Goal: Information Seeking & Learning: Learn about a topic

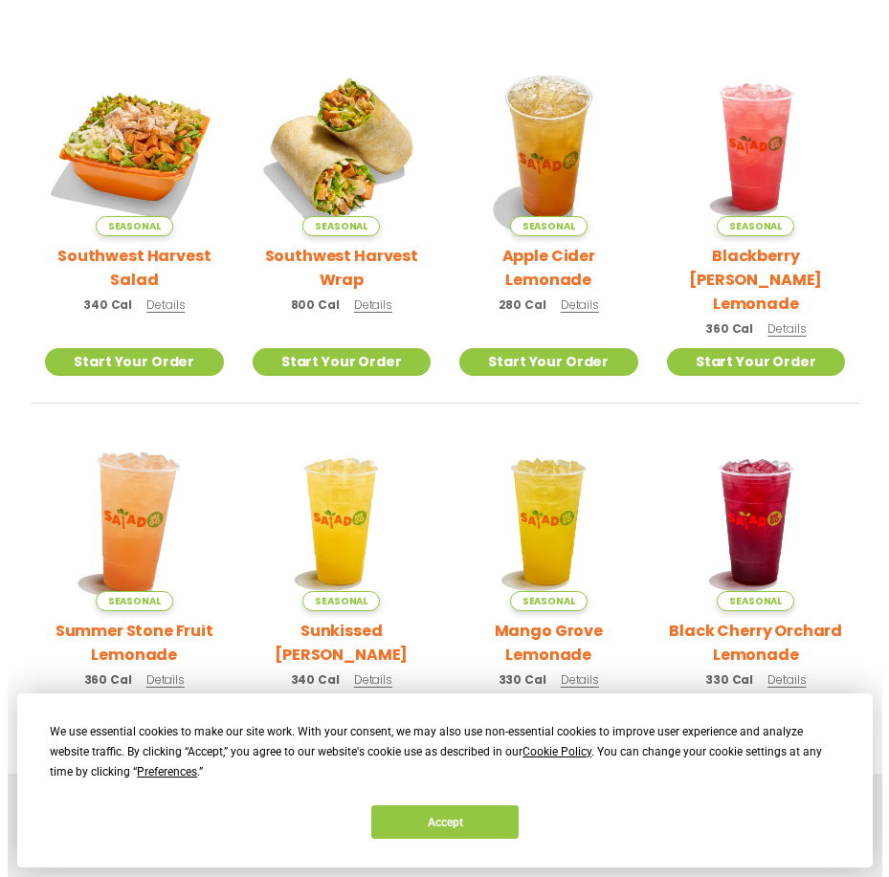
scroll to position [478, 0]
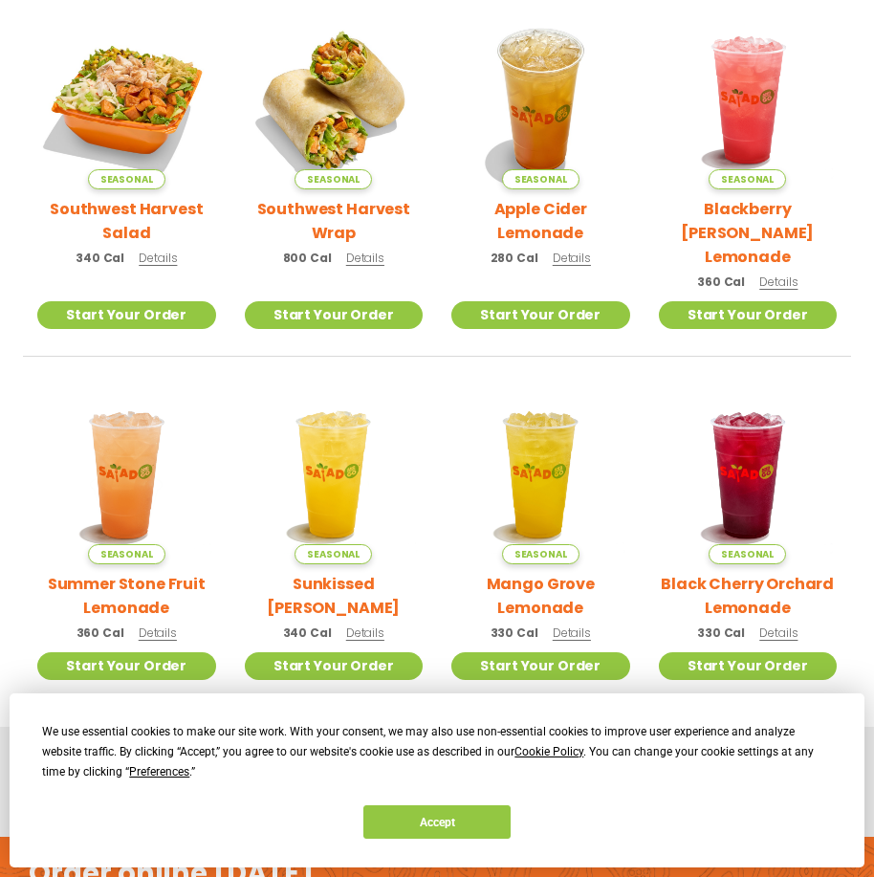
click at [355, 625] on span "Details" at bounding box center [365, 633] width 38 height 16
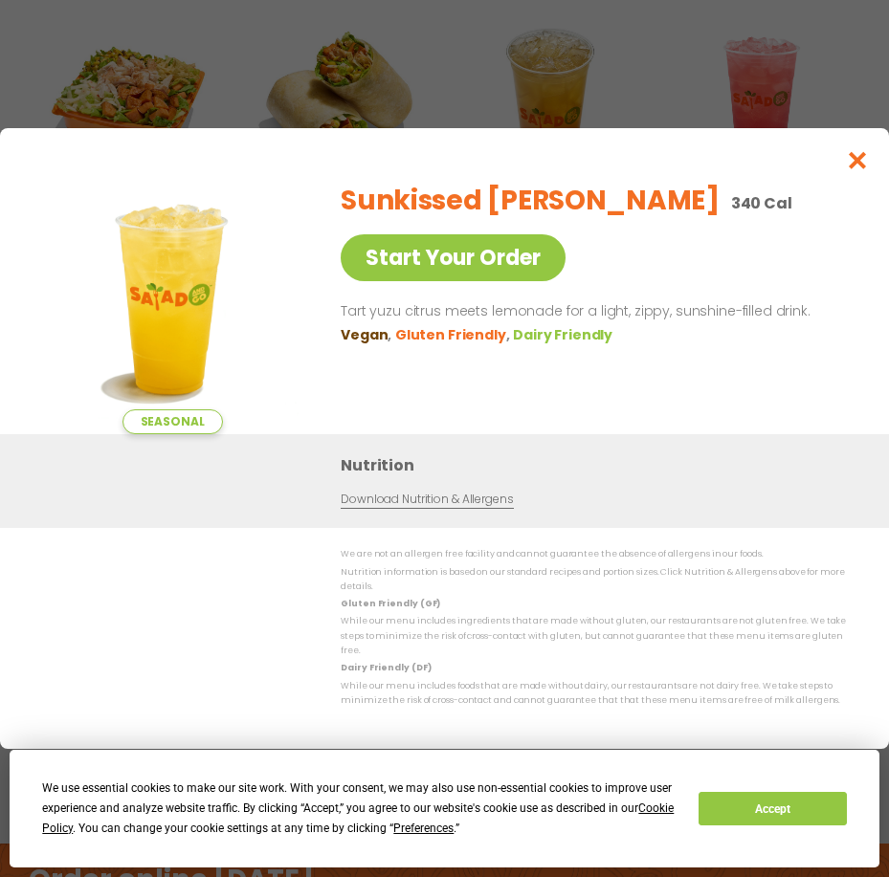
click at [641, 119] on div "Seasonal Start Your Order Sunkissed [PERSON_NAME] 340 Cal Start Your Order Tart…" at bounding box center [444, 438] width 889 height 877
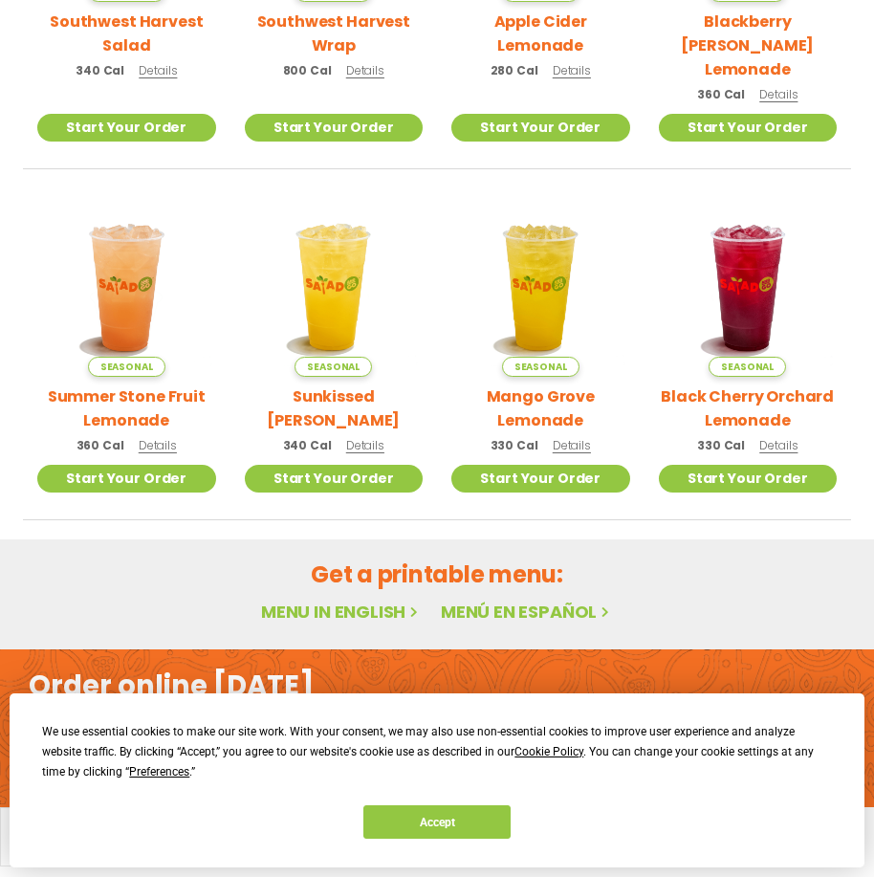
scroll to position [668, 0]
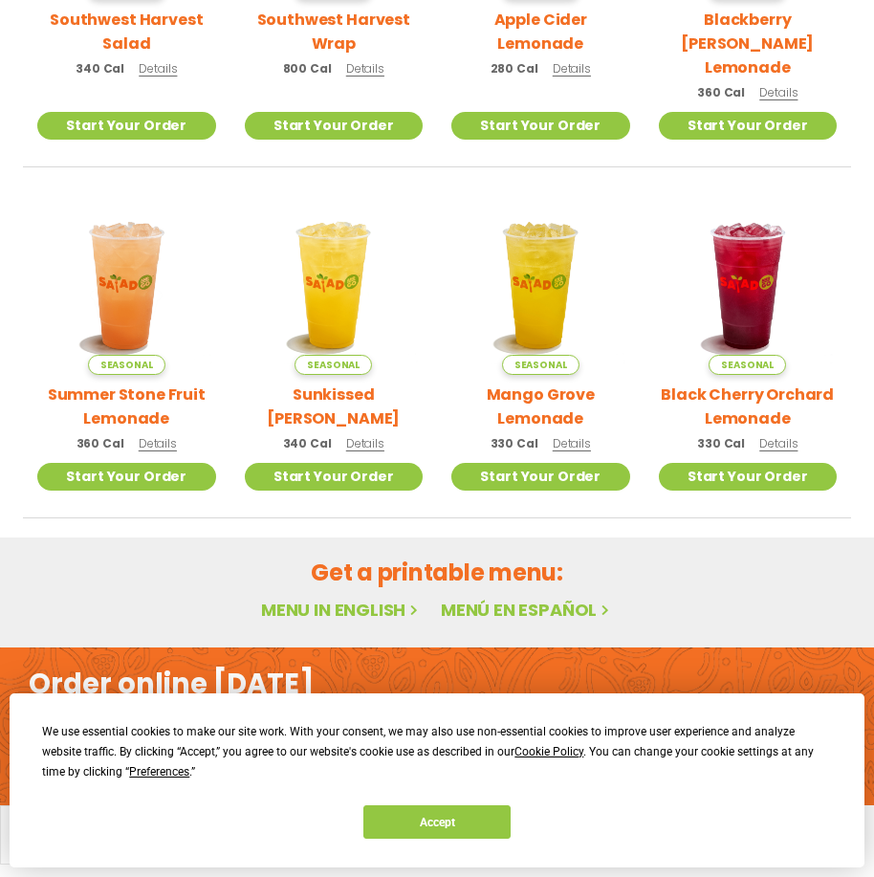
click at [152, 435] on span "Details" at bounding box center [158, 443] width 38 height 16
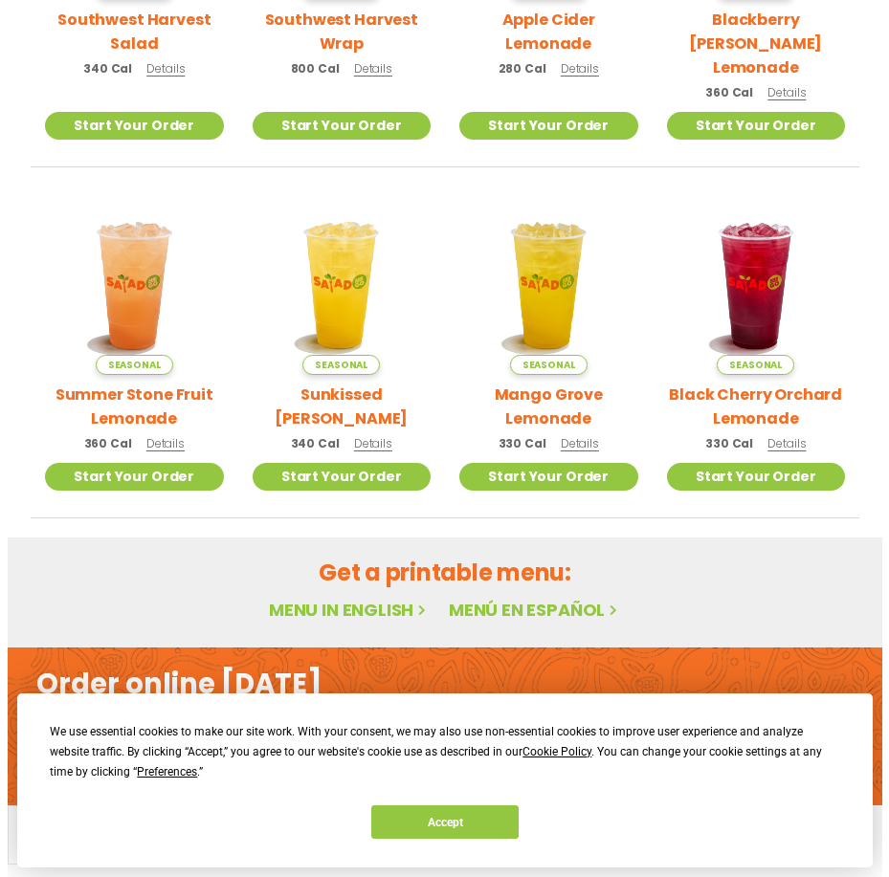
scroll to position [672, 0]
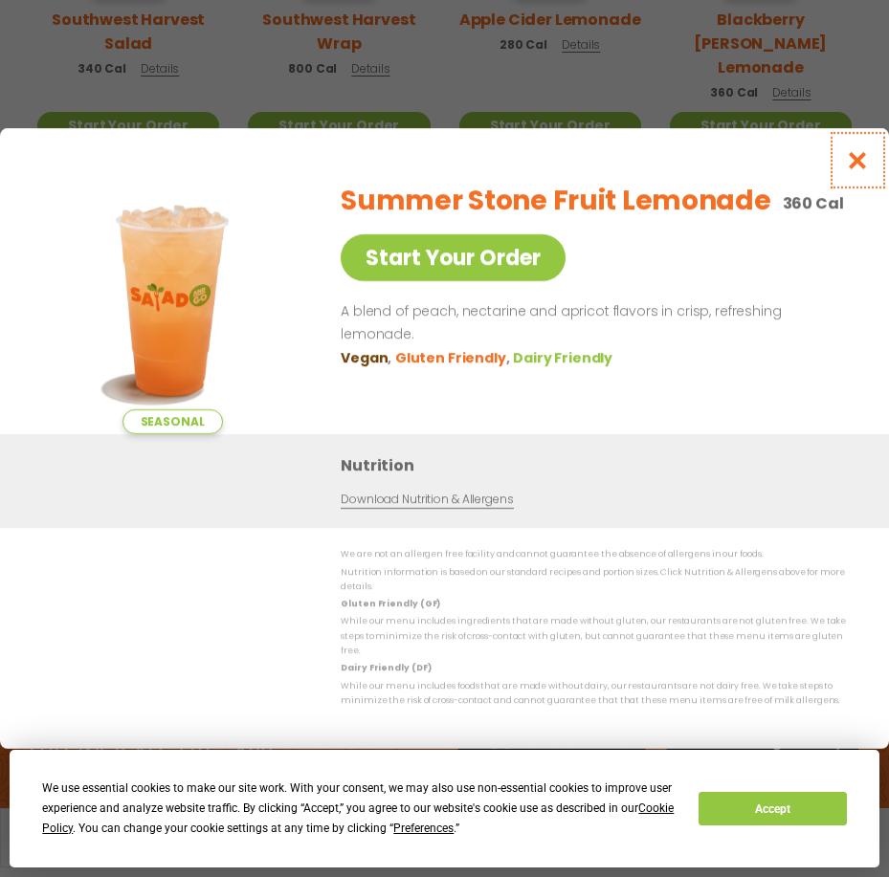
click at [846, 170] on icon "Close modal" at bounding box center [858, 160] width 24 height 20
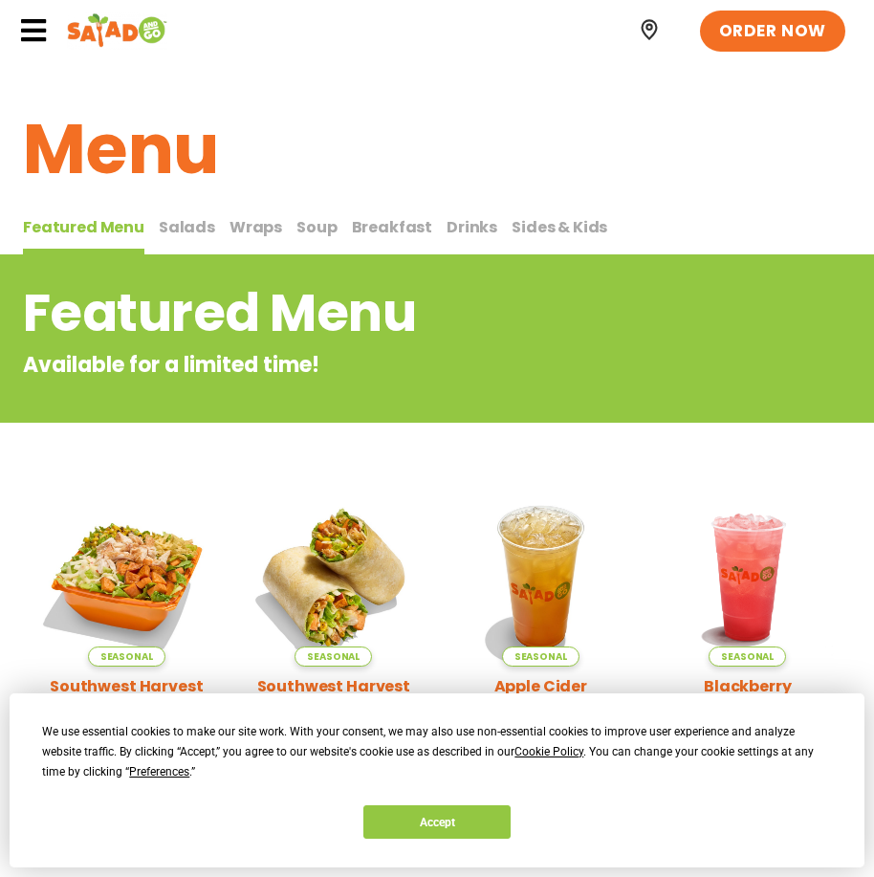
scroll to position [0, 0]
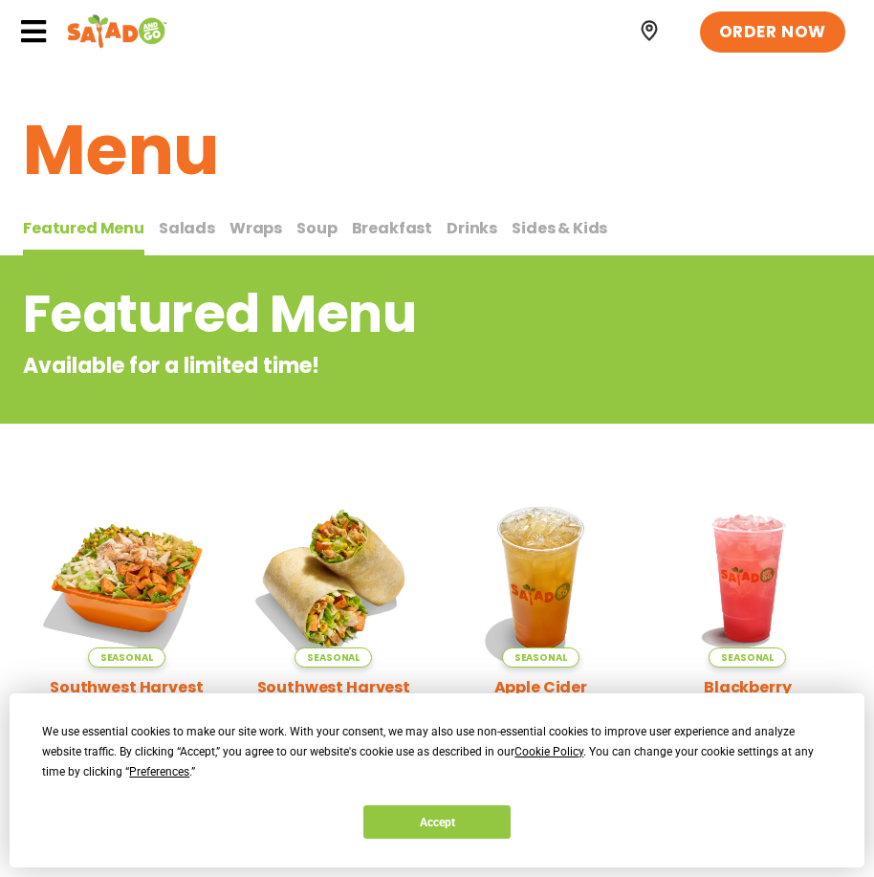
click at [192, 226] on span "Salads" at bounding box center [187, 228] width 56 height 22
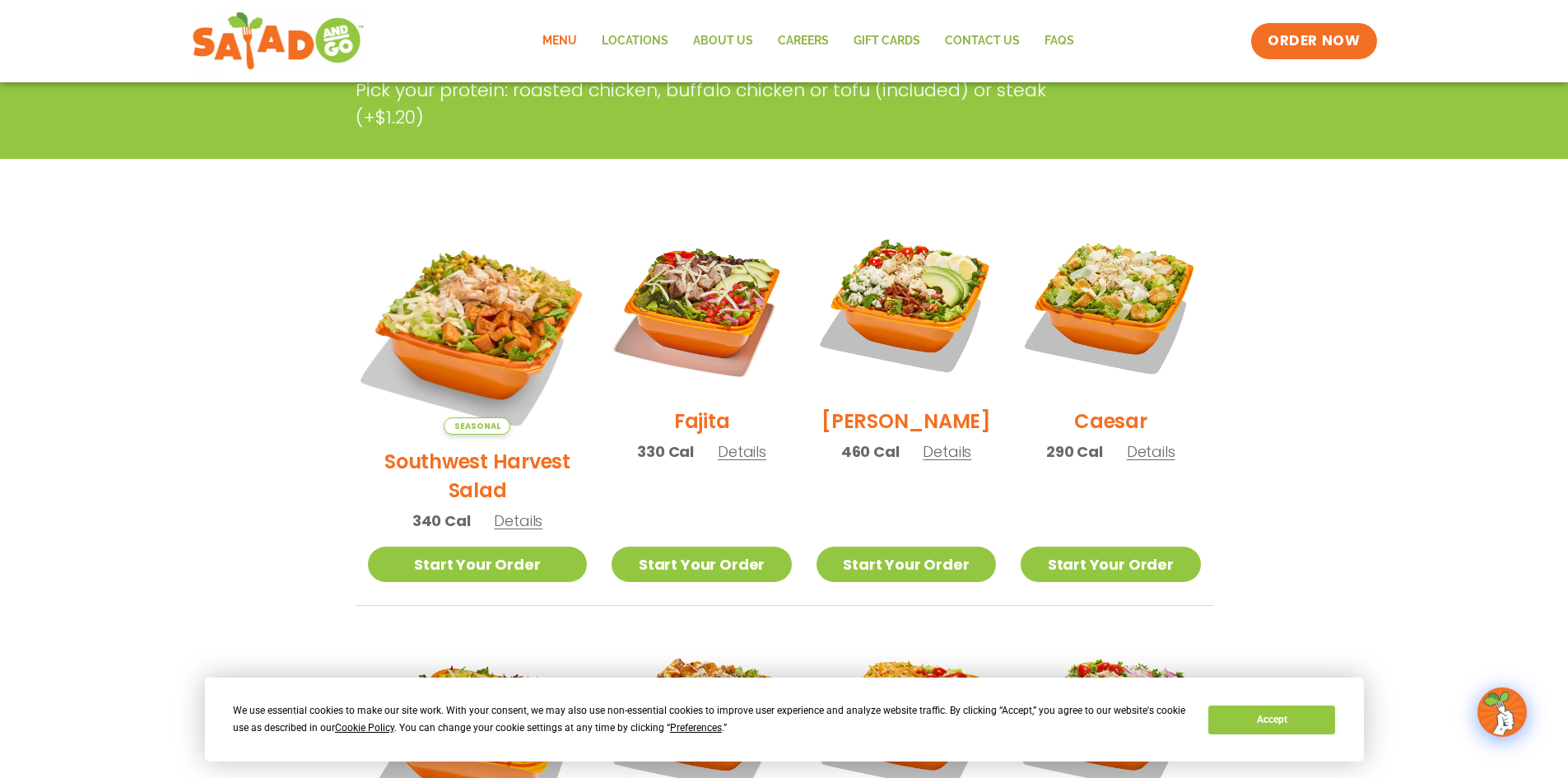
scroll to position [330, 0]
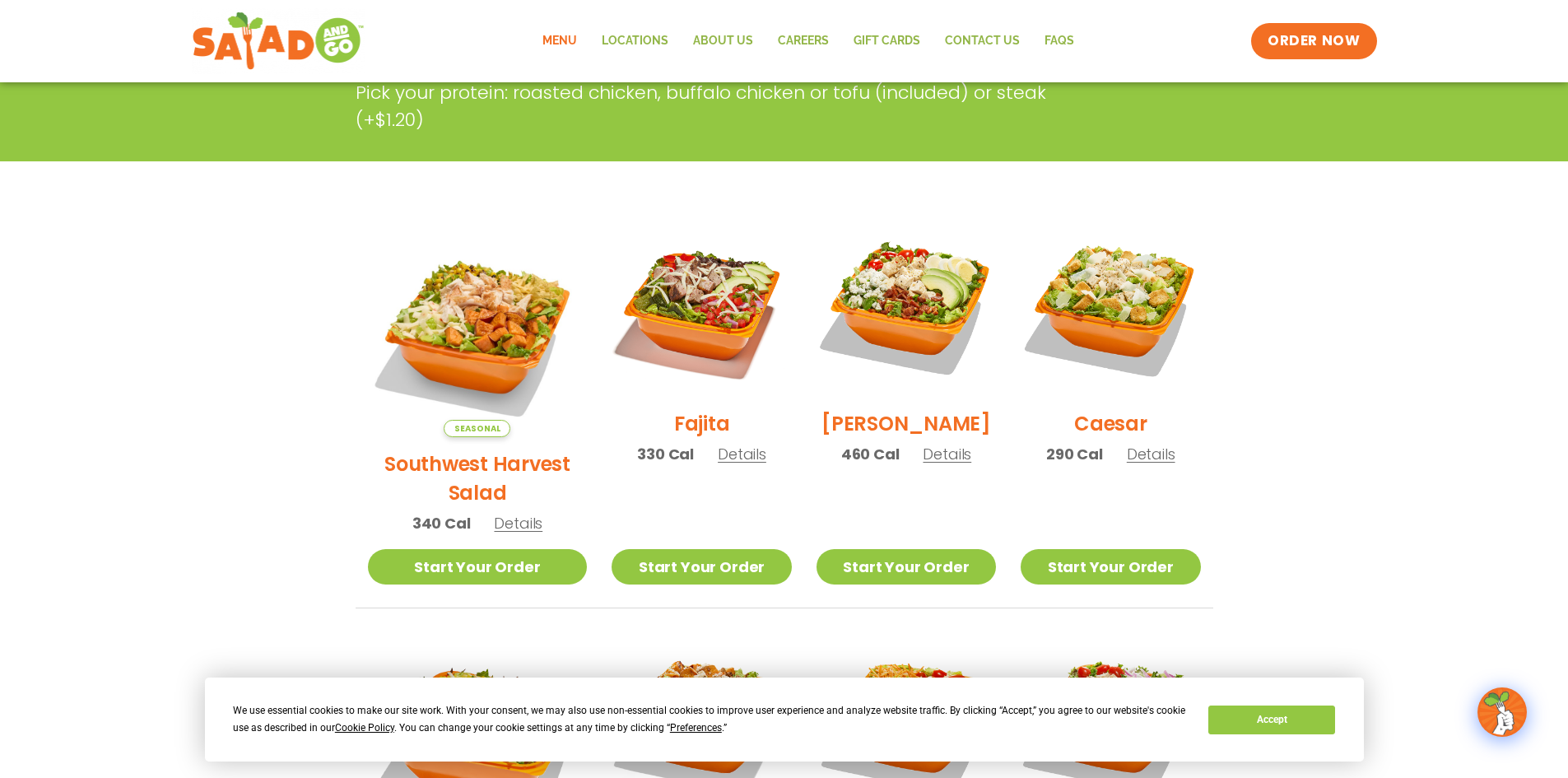
click at [513, 513] on span "Details" at bounding box center [518, 523] width 48 height 21
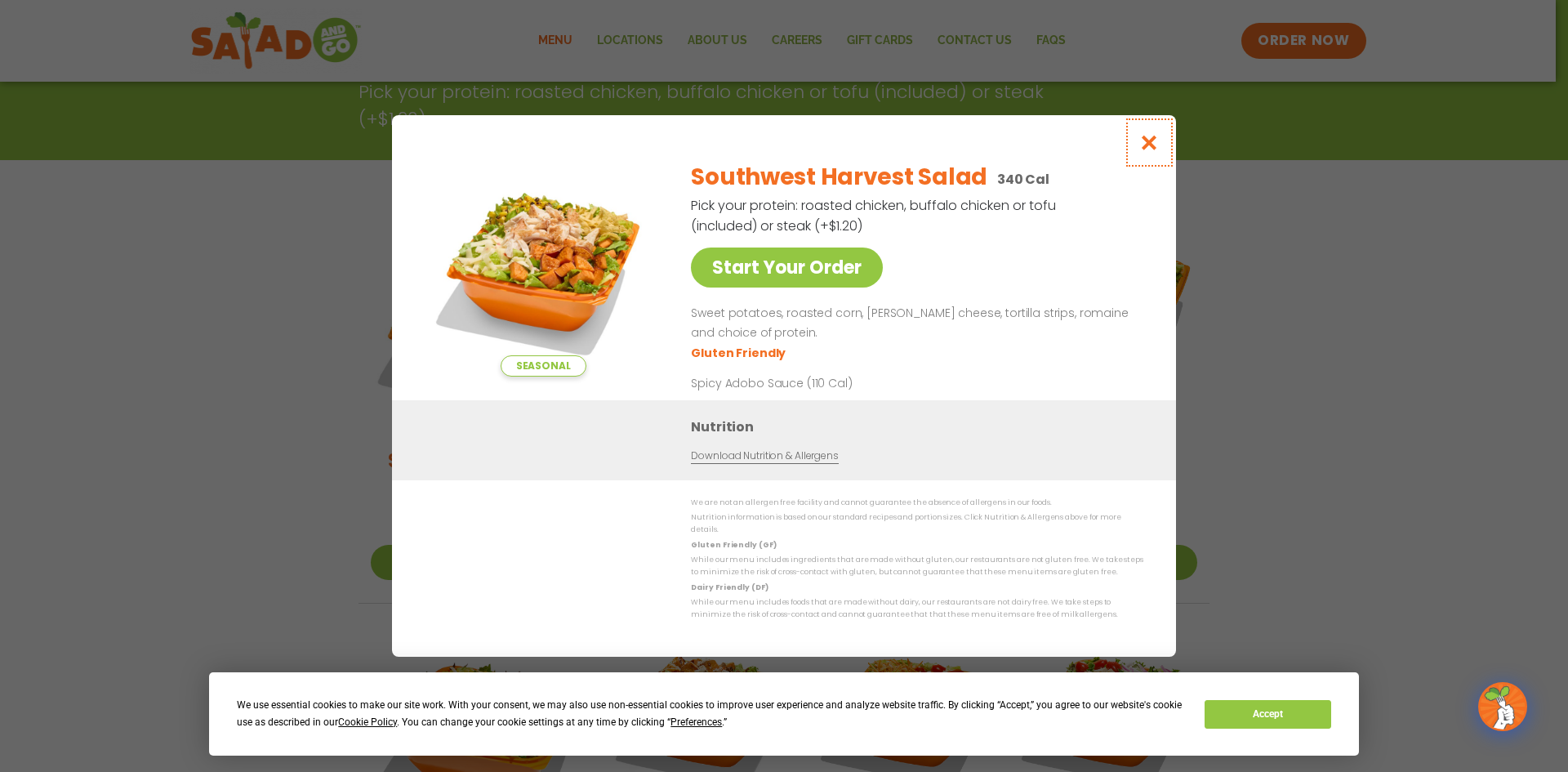
click at [758, 148] on icon "Close modal" at bounding box center [1149, 143] width 20 height 17
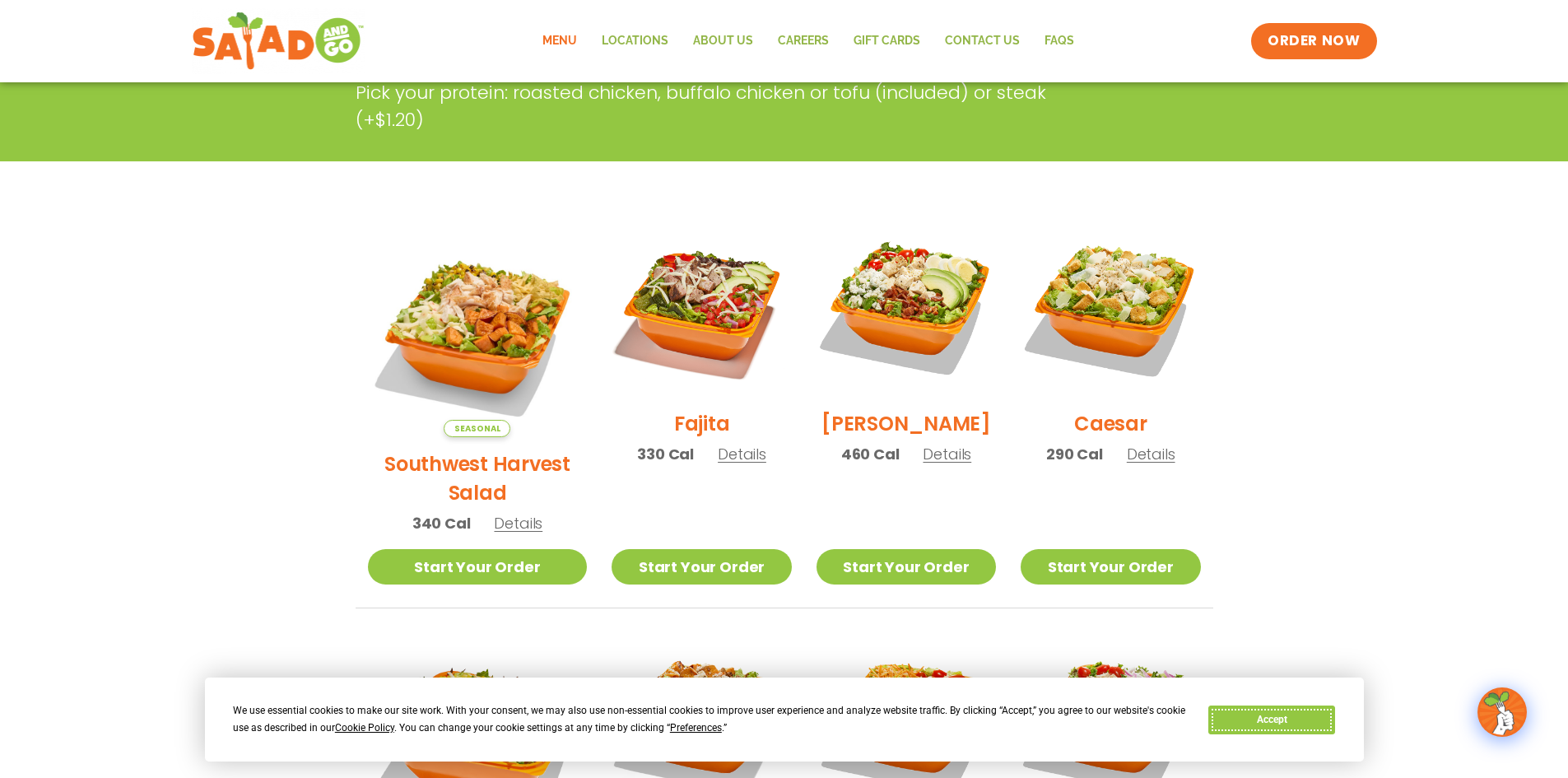
click at [764, 721] on button "Accept" at bounding box center [1271, 719] width 127 height 28
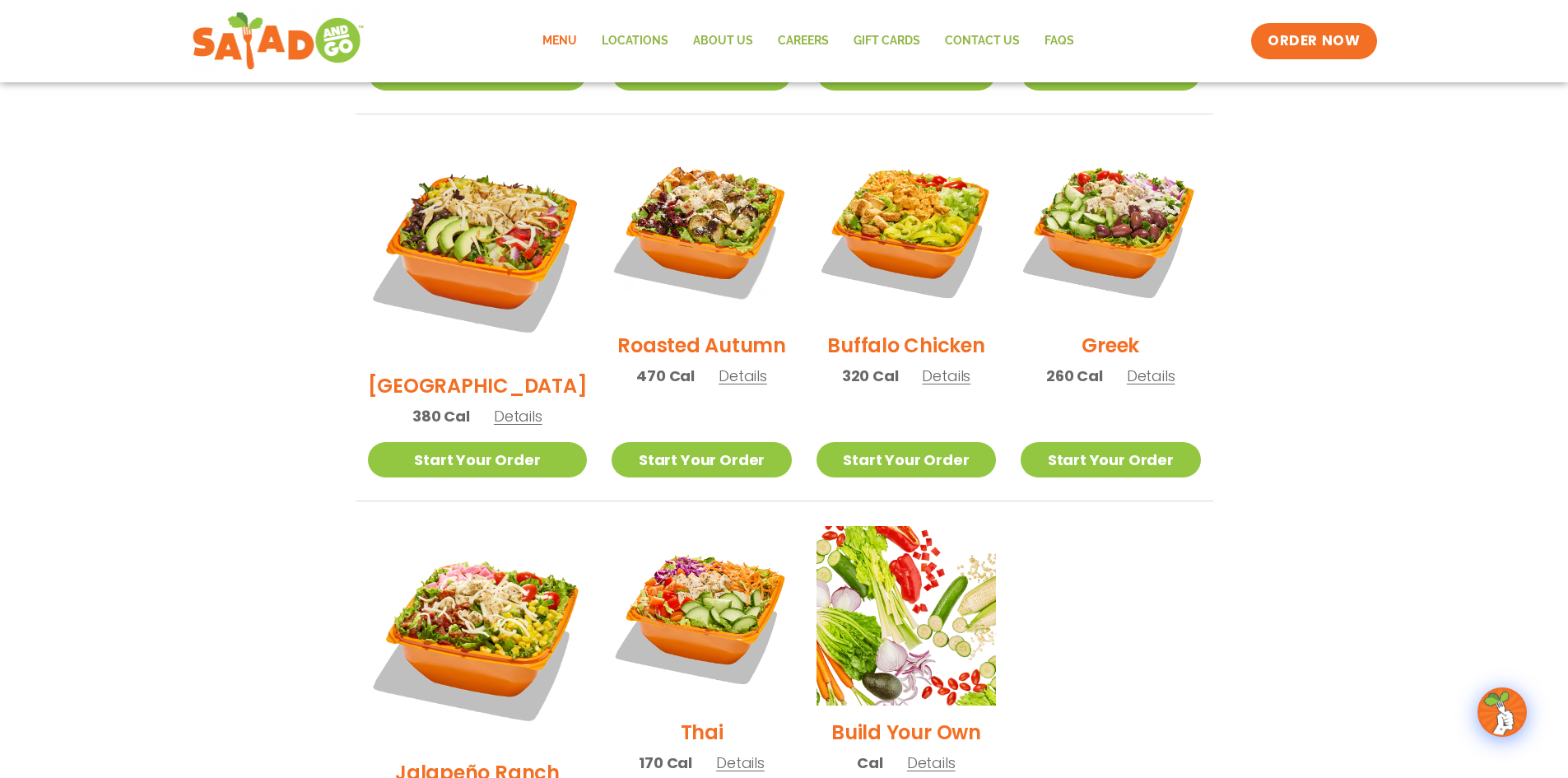
scroll to position [905, 0]
